Goal: Navigation & Orientation: Find specific page/section

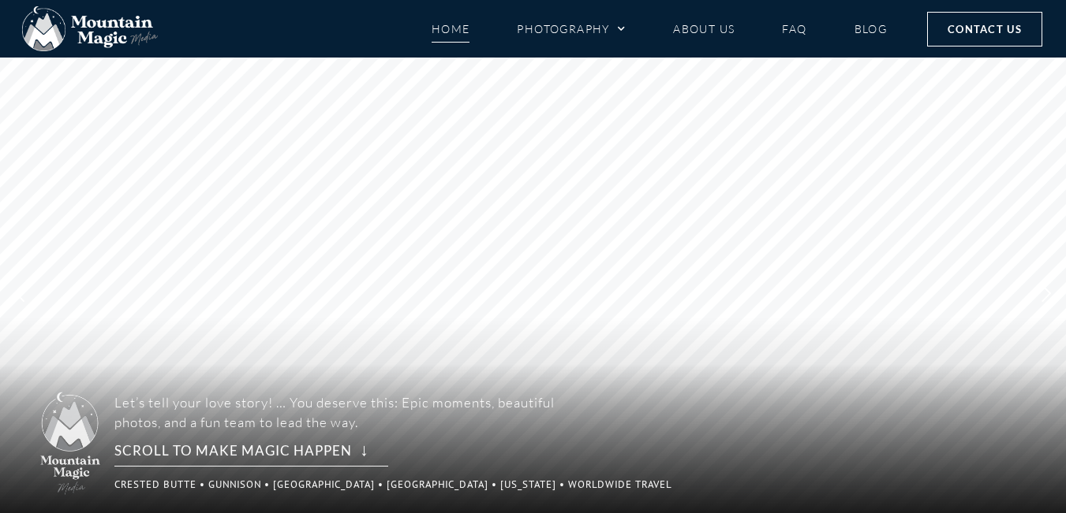
click at [868, 77] on rs-layer at bounding box center [533, 294] width 1066 height 472
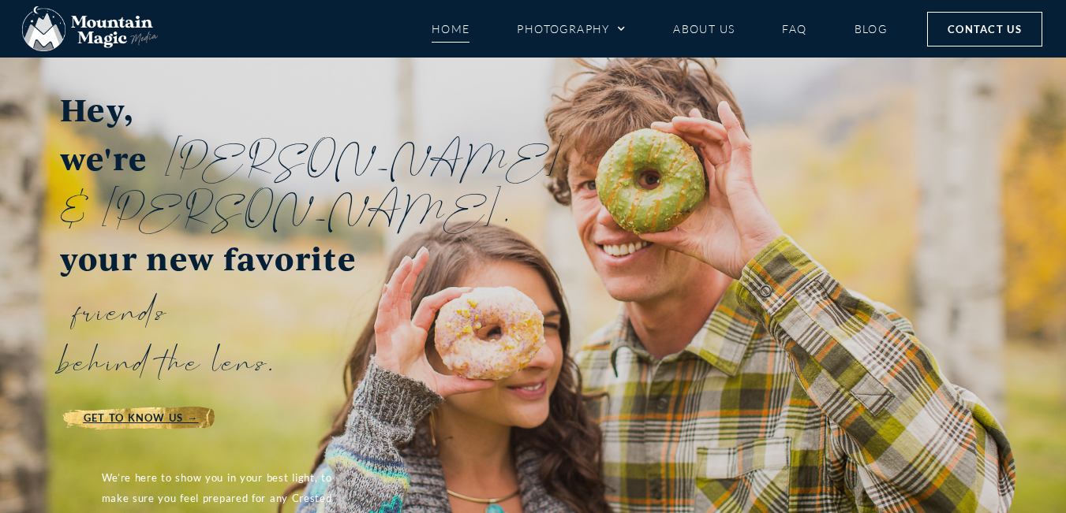
scroll to position [2141, 0]
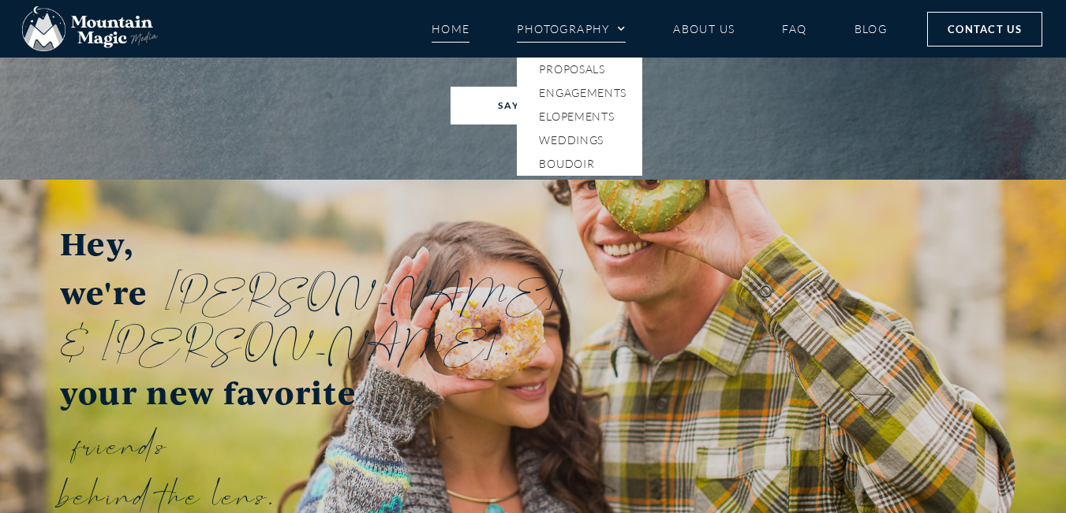
click at [592, 54] on div "Home Photography Proposals Engagements Elopements Weddings Boudoir About Us FAQ…" at bounding box center [533, 29] width 1066 height 58
click at [580, 73] on link "Proposals" at bounding box center [579, 70] width 125 height 24
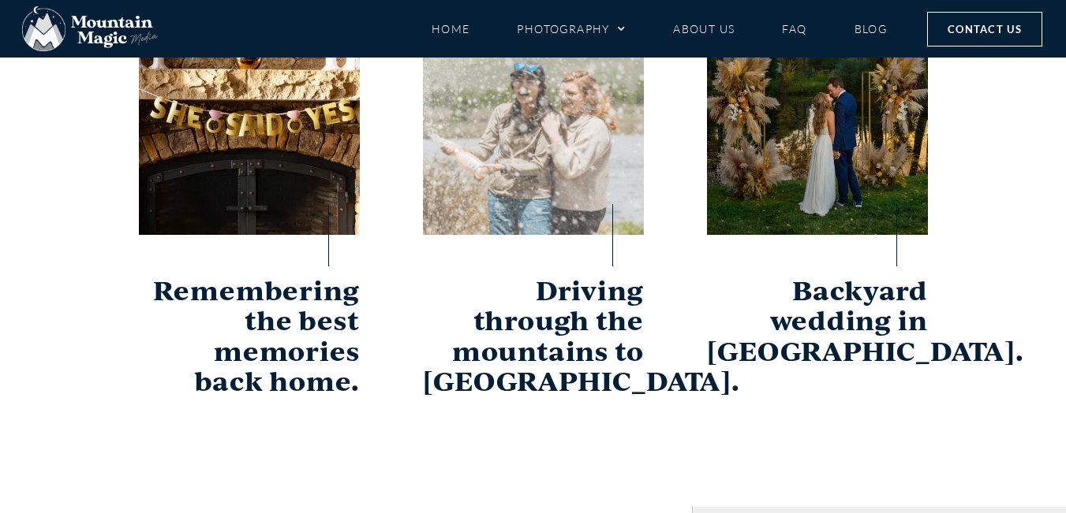
scroll to position [633, 0]
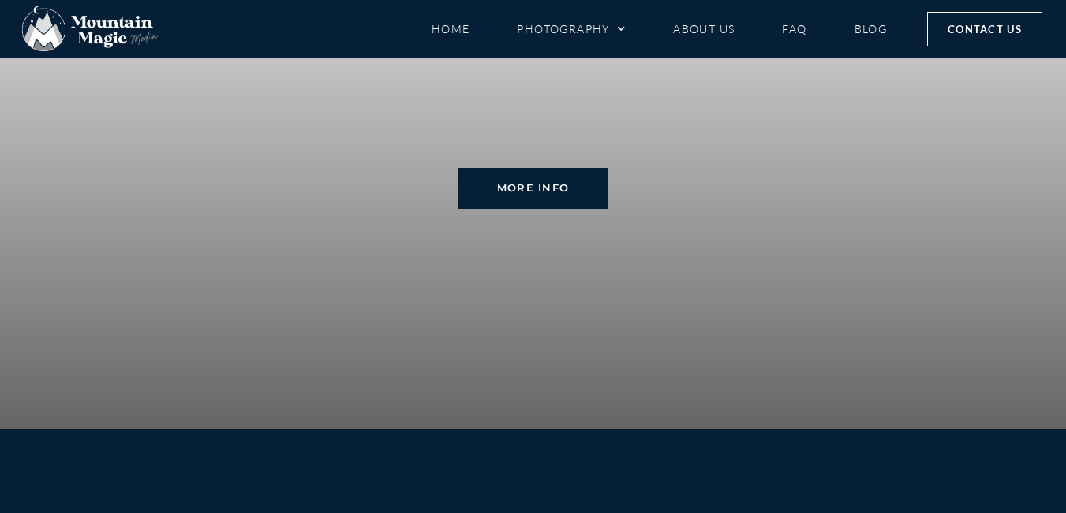
scroll to position [3812, 0]
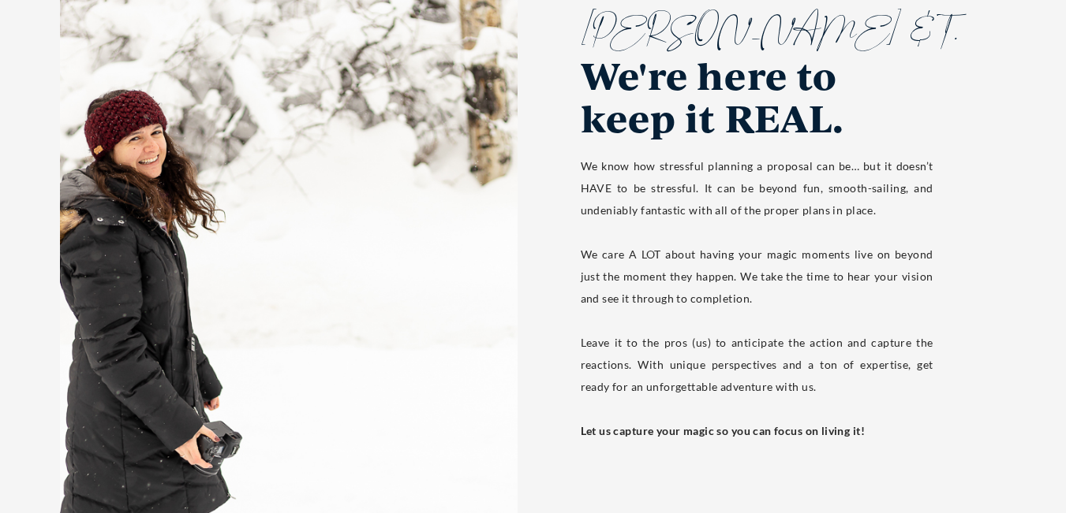
scroll to position [2235, 0]
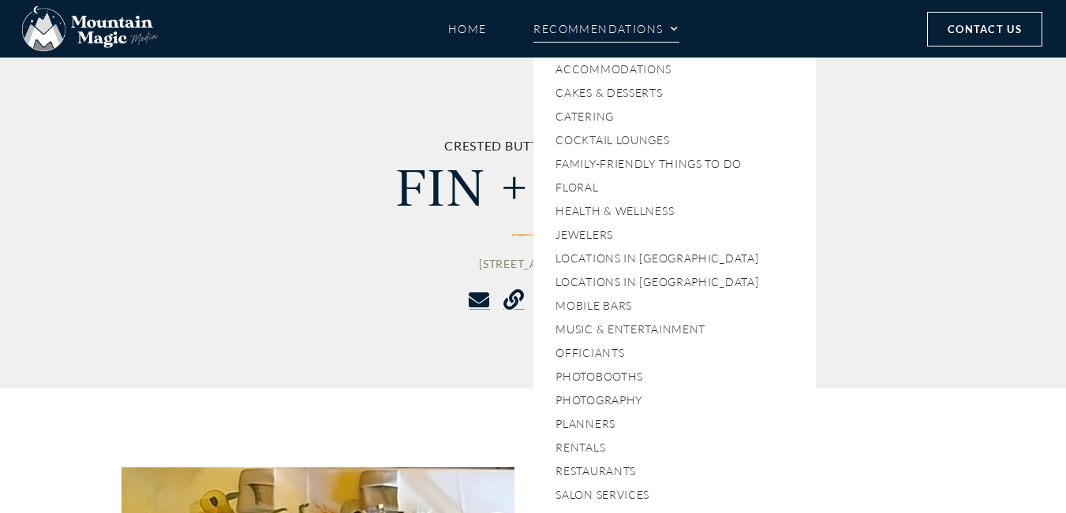
click at [588, 36] on link "Recommendations" at bounding box center [605, 29] width 145 height 28
